Goal: Register for event/course

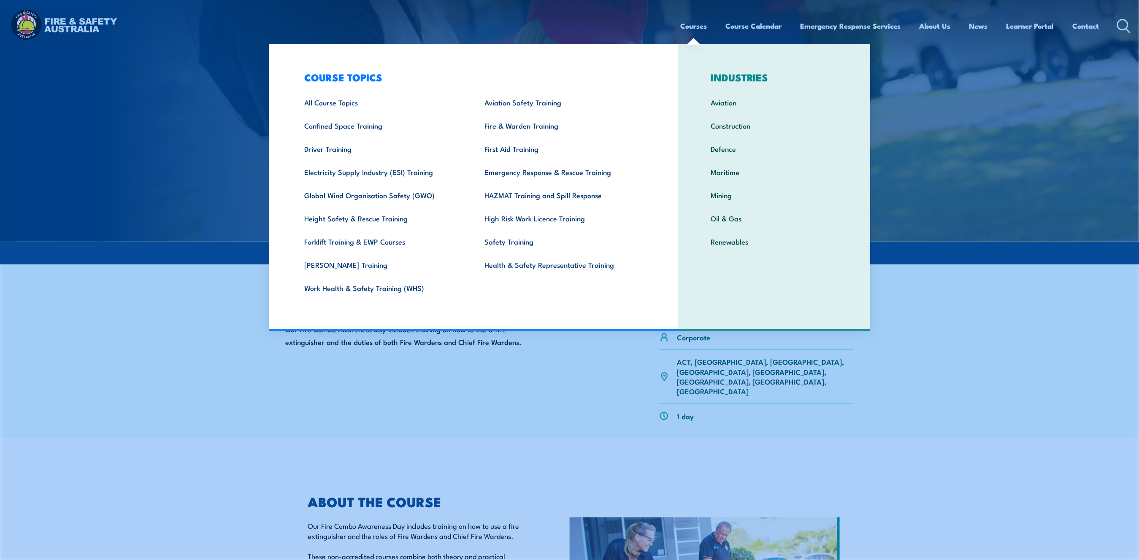
click at [690, 29] on link "Courses" at bounding box center [694, 26] width 27 height 22
click at [536, 123] on link "Fire & Warden Training" at bounding box center [561, 125] width 180 height 23
click at [532, 122] on link "Fire & Warden Training" at bounding box center [561, 125] width 180 height 23
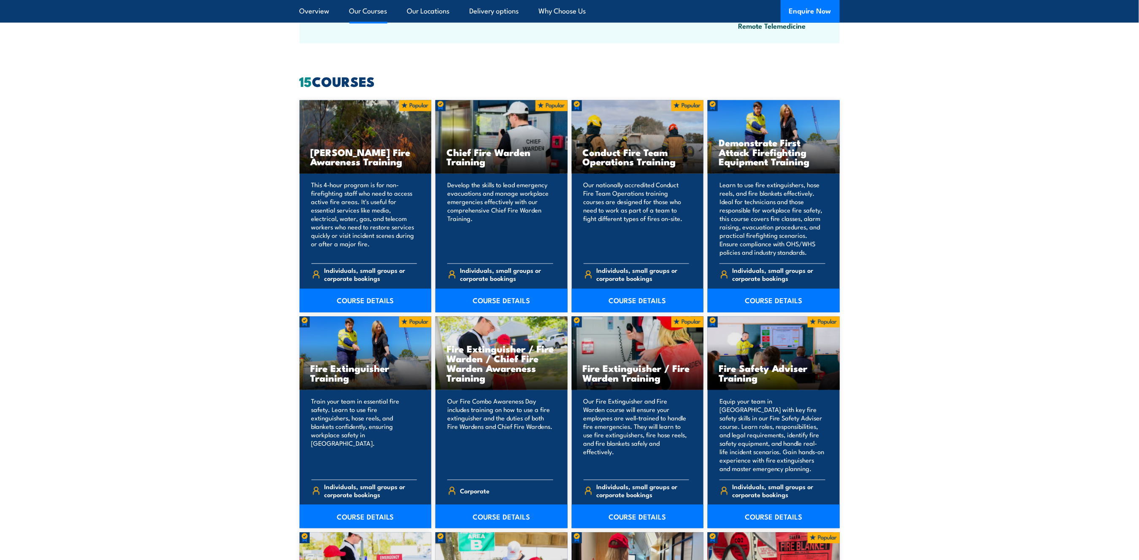
scroll to position [618, 0]
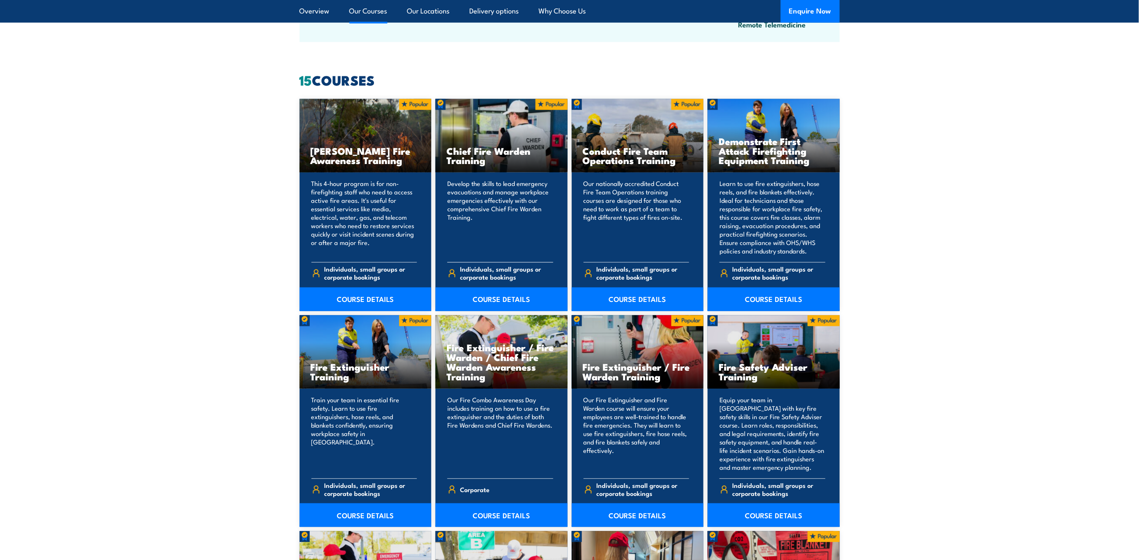
click at [502, 220] on p "Develop the skills to lead emergency evacuations and manage workplace emergenci…" at bounding box center [500, 218] width 106 height 76
click at [497, 155] on h3 "Chief Fire Warden Training" at bounding box center [501, 155] width 110 height 19
click at [502, 298] on link "COURSE DETAILS" at bounding box center [501, 300] width 132 height 24
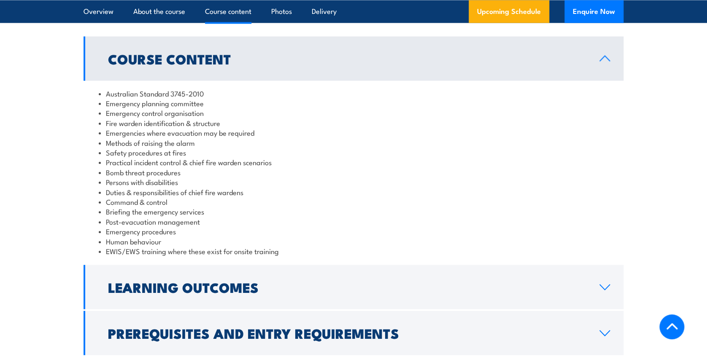
scroll to position [844, 0]
